Goal: Task Accomplishment & Management: Manage account settings

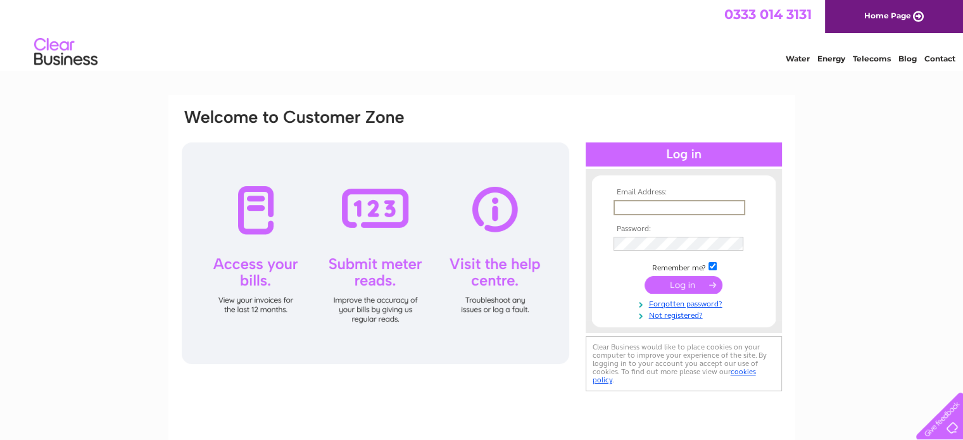
click at [627, 206] on input "text" at bounding box center [679, 207] width 132 height 15
type input "shiremotors@aol.com"
click at [656, 281] on input "submit" at bounding box center [683, 284] width 78 height 18
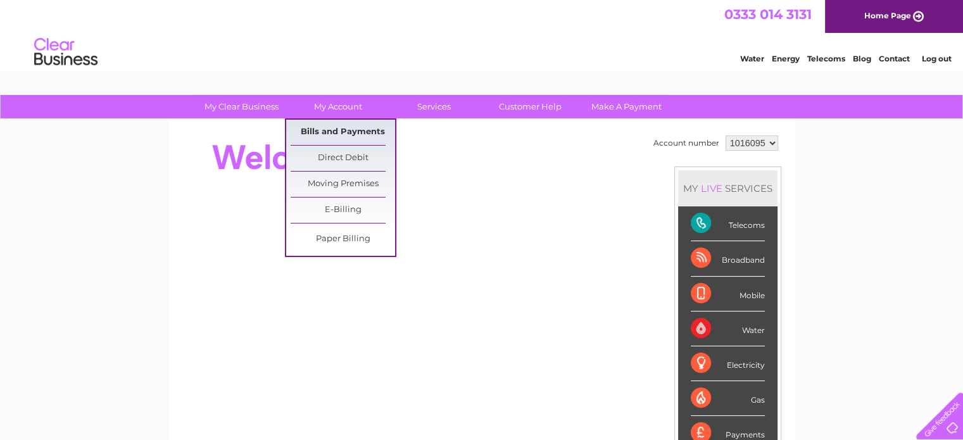
click at [332, 128] on link "Bills and Payments" at bounding box center [343, 132] width 104 height 25
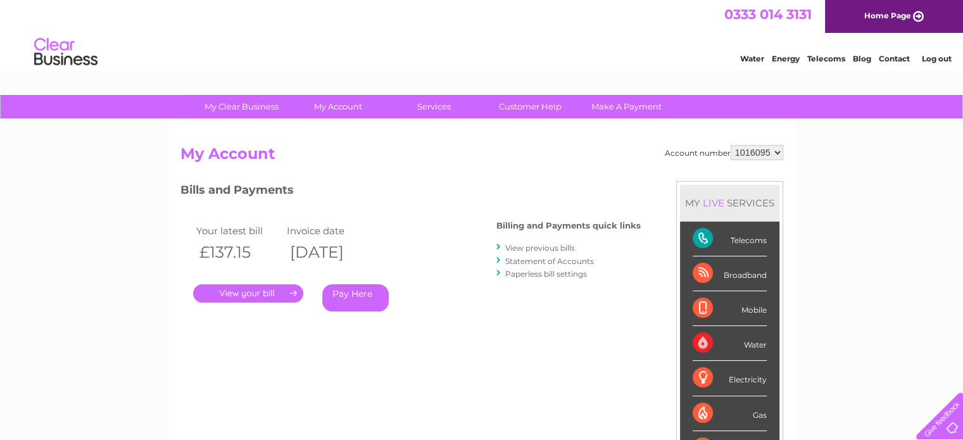
click at [258, 292] on link "." at bounding box center [248, 293] width 110 height 18
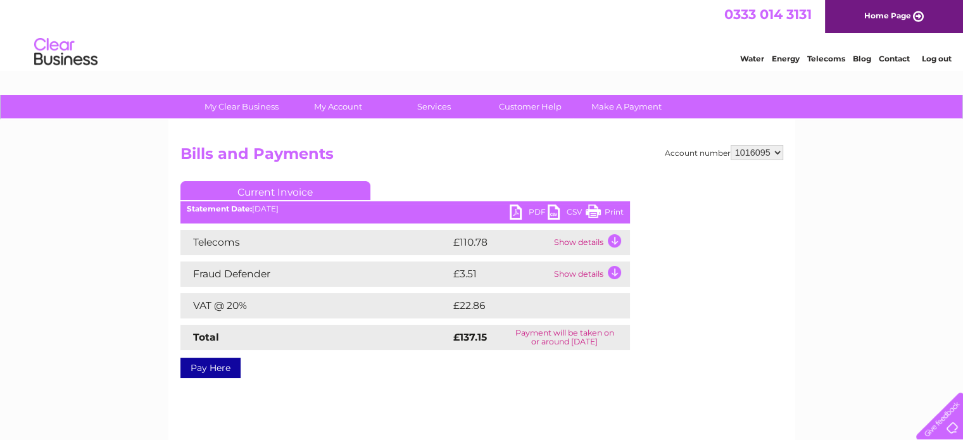
click at [276, 194] on link "Current Invoice" at bounding box center [275, 190] width 190 height 19
click at [516, 218] on link "PDF" at bounding box center [529, 213] width 38 height 18
click at [520, 211] on link "PDF" at bounding box center [529, 213] width 38 height 18
click at [932, 60] on link "Log out" at bounding box center [936, 58] width 30 height 9
